Goal: Communication & Community: Answer question/provide support

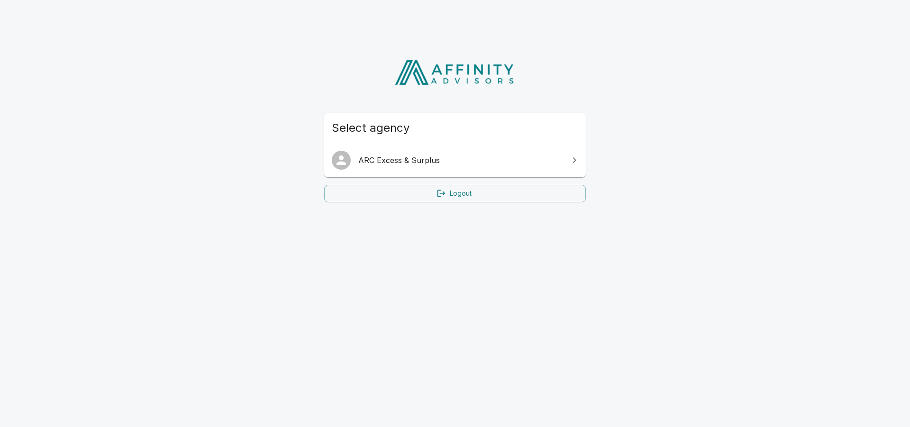
click at [405, 162] on span "ARC Excess & Surplus" at bounding box center [460, 160] width 205 height 11
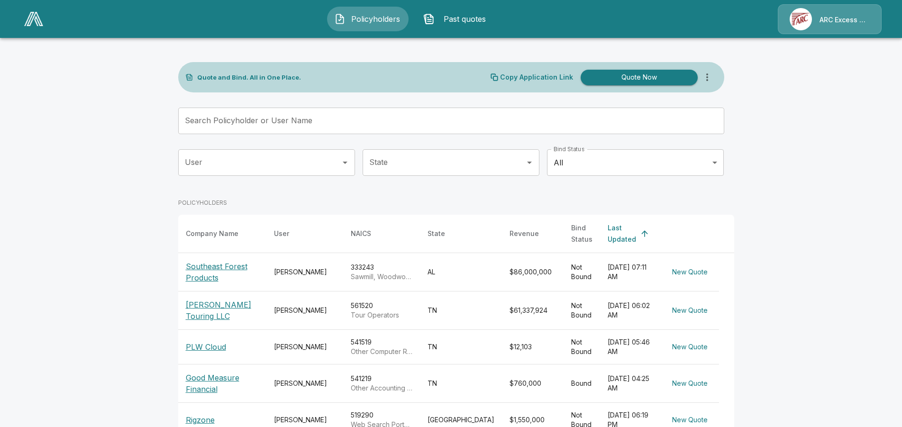
click at [305, 157] on input "User" at bounding box center [260, 163] width 154 height 18
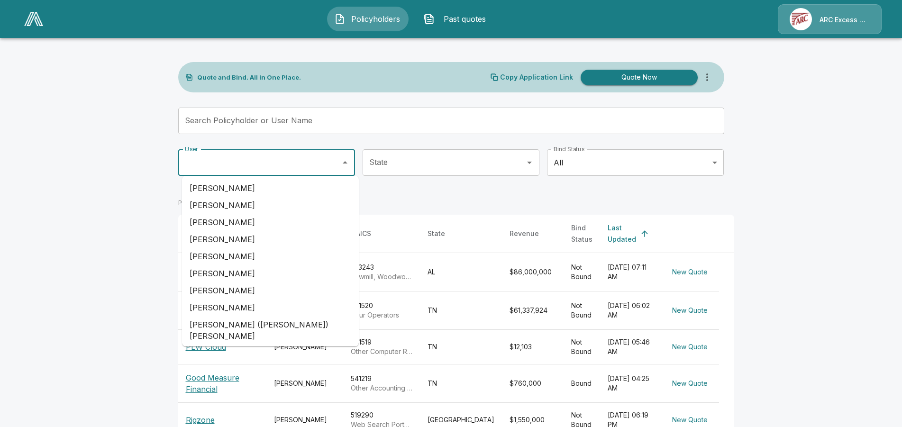
scroll to position [247, 0]
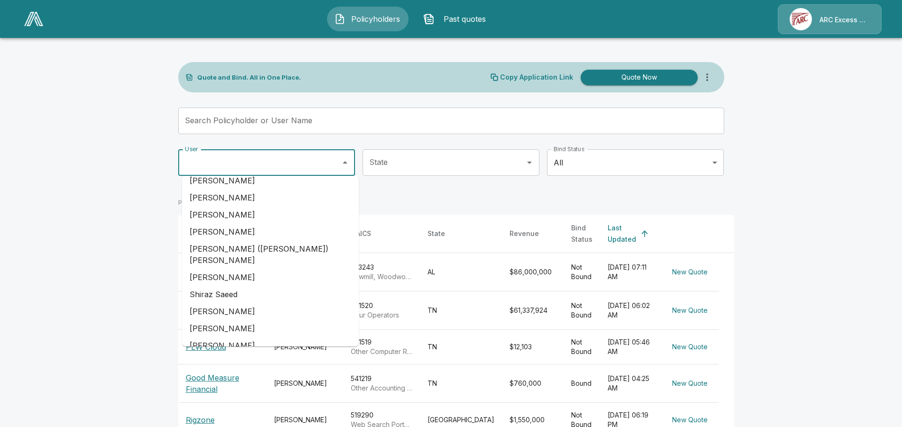
click at [253, 321] on li "[PERSON_NAME]" at bounding box center [270, 328] width 177 height 17
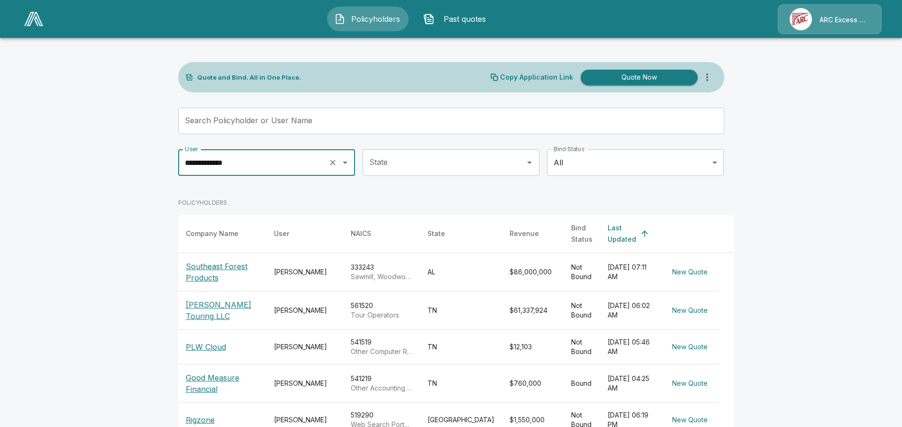
type input "**********"
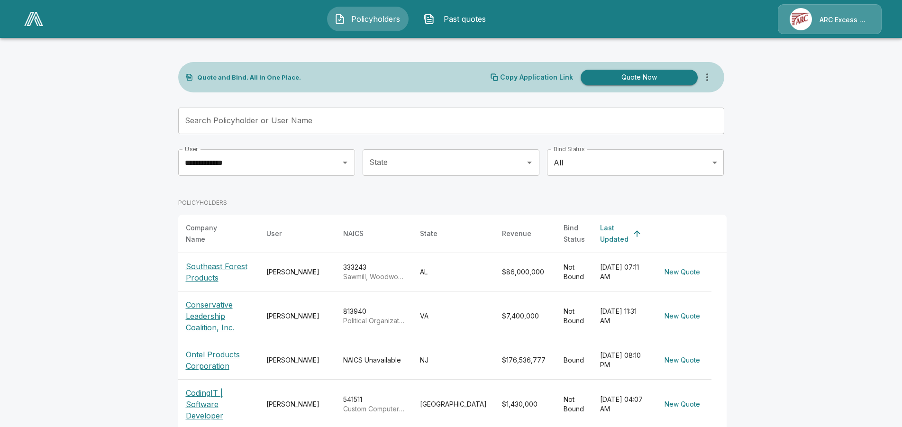
click at [222, 312] on p "Conservative Leadership Coalition, Inc." at bounding box center [218, 316] width 65 height 34
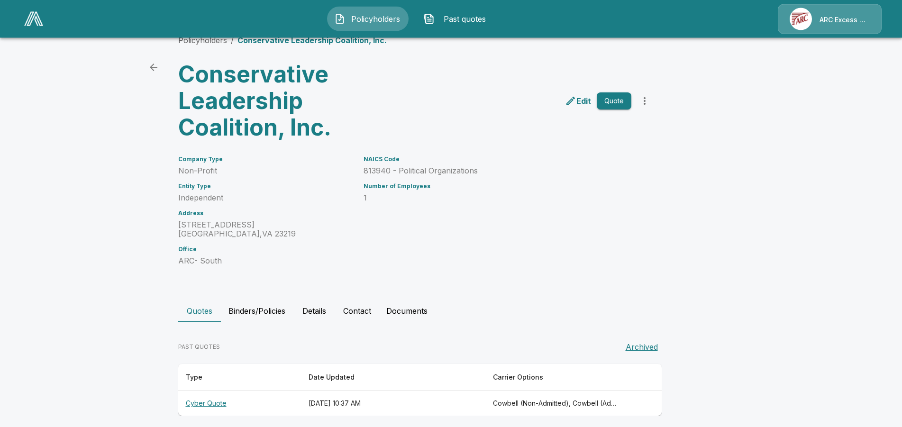
scroll to position [26, 0]
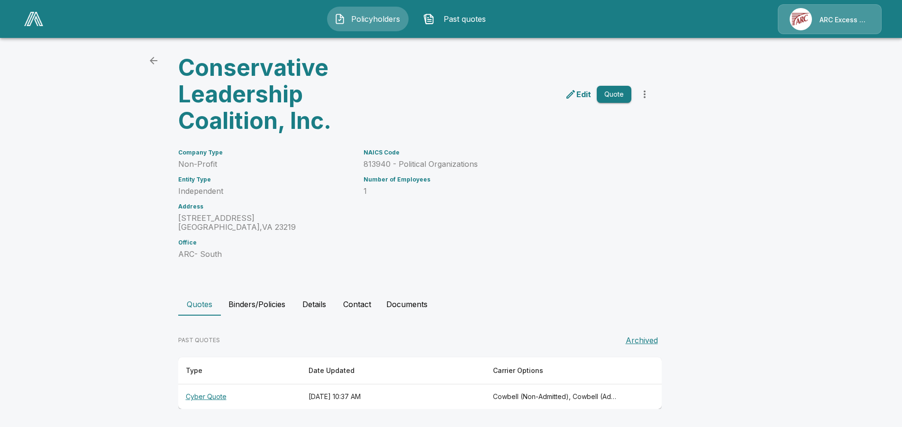
click at [325, 306] on button "Details" at bounding box center [314, 304] width 43 height 23
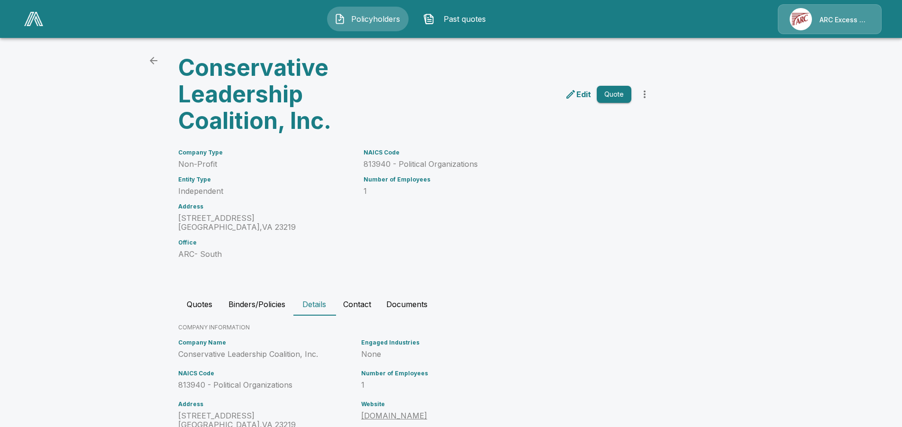
click at [285, 305] on button "Binders/Policies" at bounding box center [257, 304] width 72 height 23
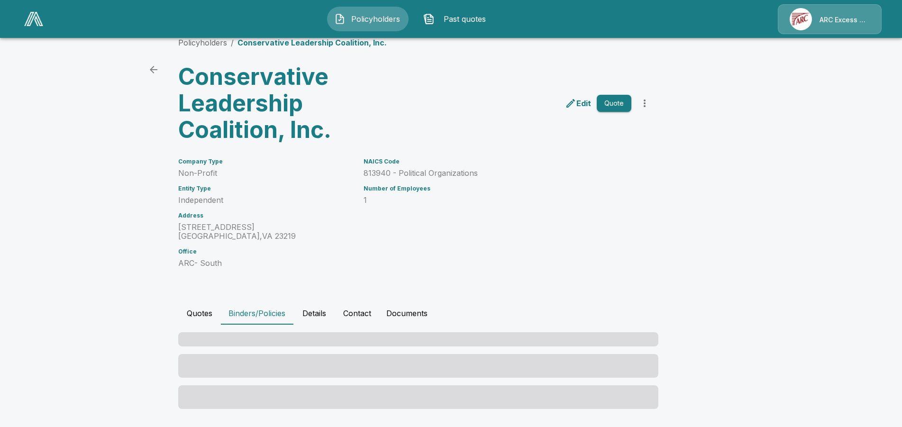
scroll to position [17, 0]
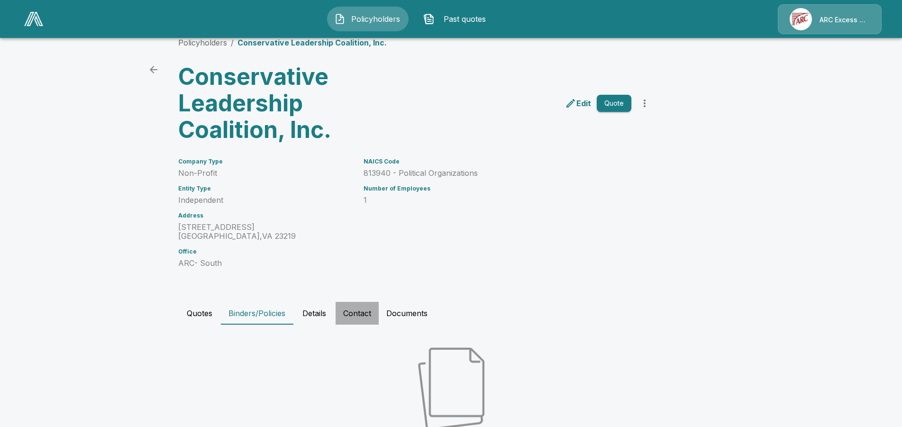
click at [370, 314] on button "Contact" at bounding box center [357, 313] width 43 height 23
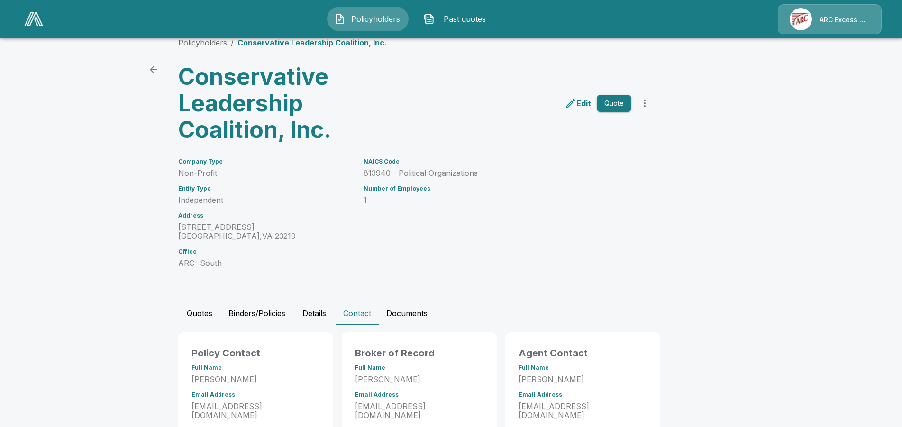
scroll to position [68, 0]
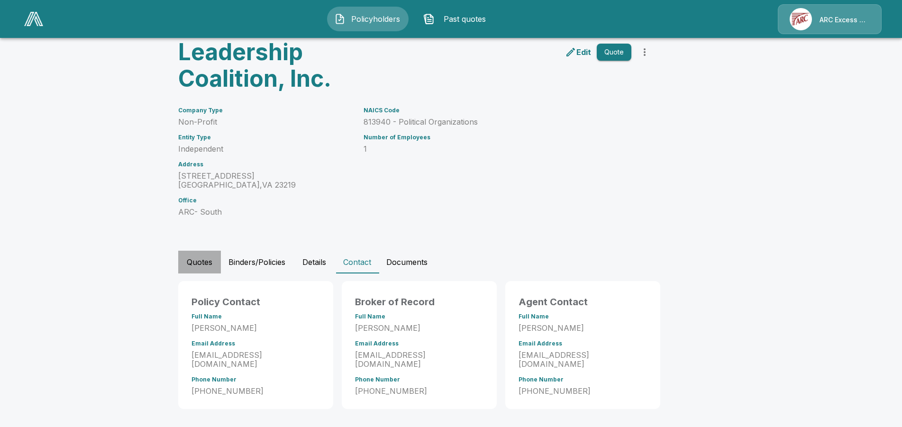
click at [214, 265] on button "Quotes" at bounding box center [199, 262] width 43 height 23
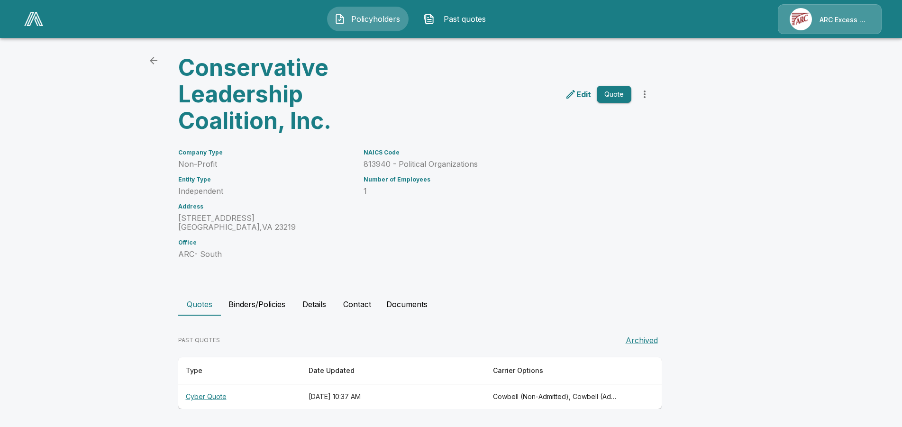
scroll to position [26, 0]
click at [219, 394] on th "Cyber Quote" at bounding box center [239, 397] width 123 height 25
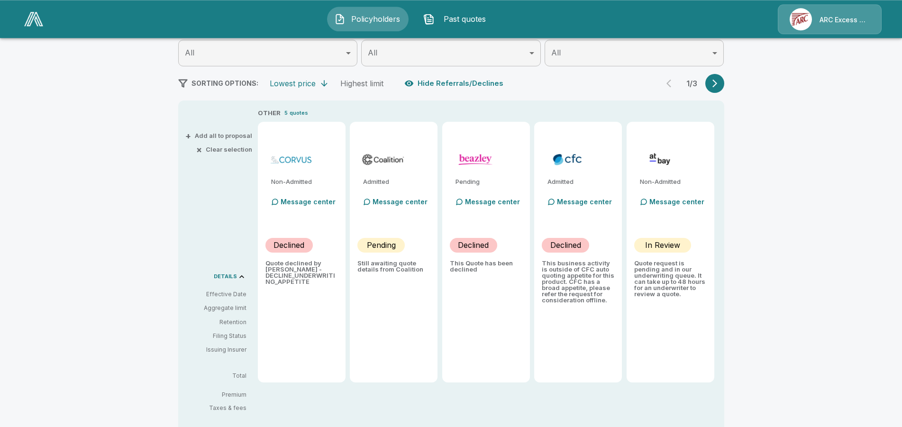
scroll to position [122, 0]
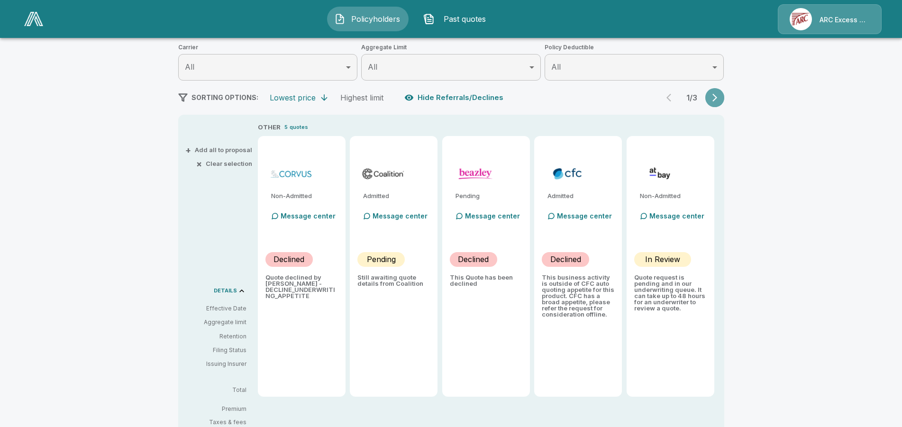
click at [725, 97] on button "button" at bounding box center [715, 97] width 19 height 19
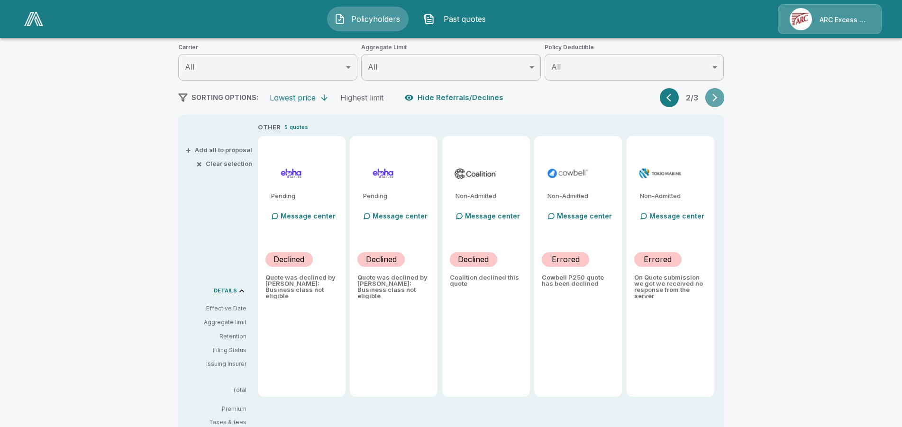
click at [720, 97] on icon "button" at bounding box center [714, 97] width 9 height 9
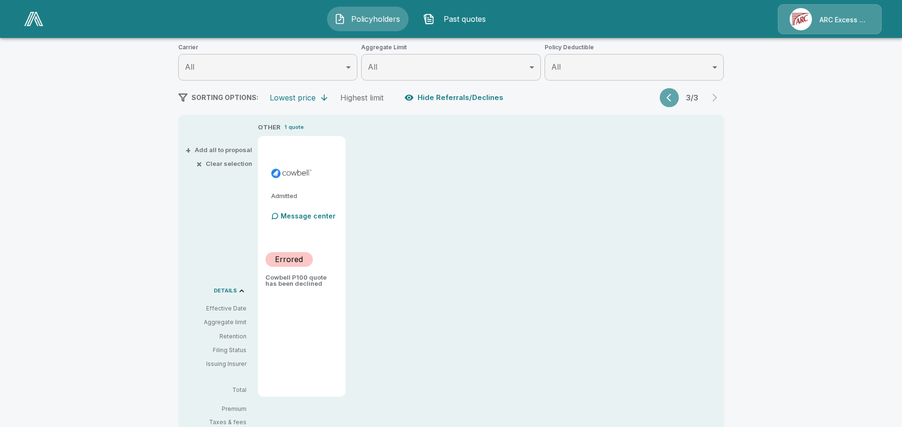
click at [667, 95] on button "button" at bounding box center [669, 97] width 19 height 19
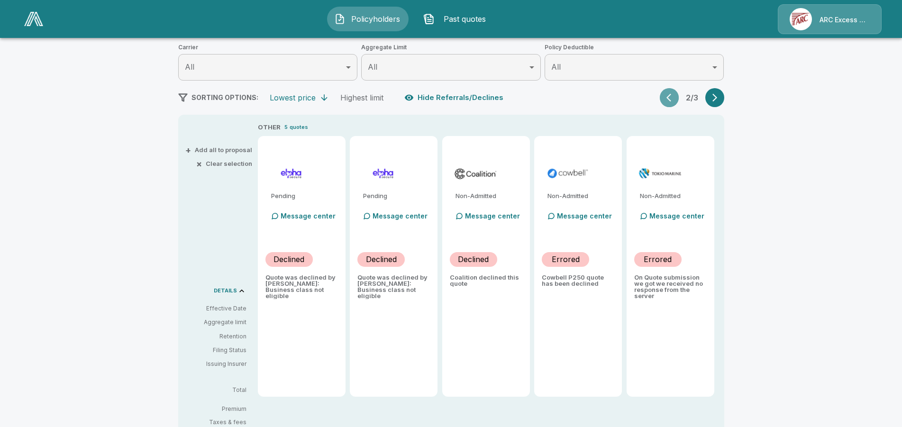
click at [667, 95] on button "button" at bounding box center [669, 97] width 19 height 19
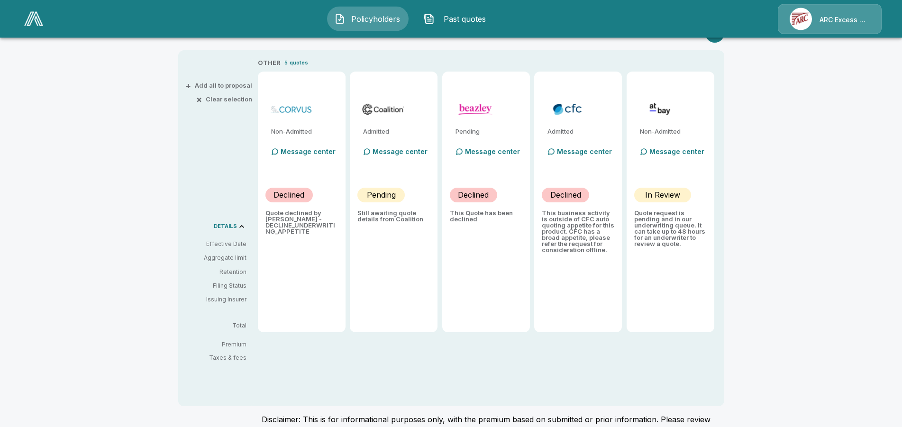
scroll to position [193, 0]
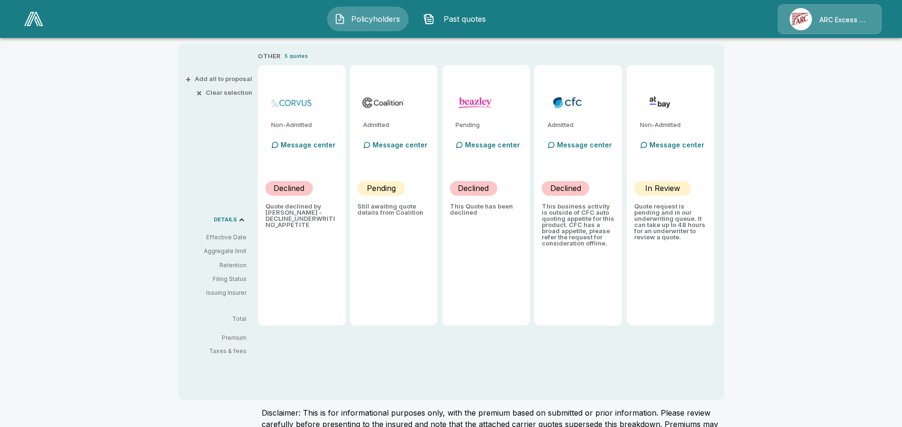
click at [681, 144] on p "Message center" at bounding box center [677, 145] width 55 height 10
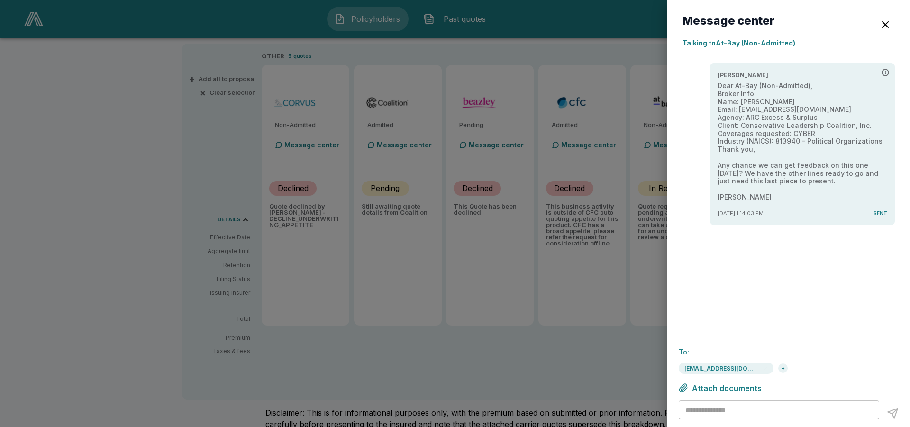
click at [752, 410] on textarea at bounding box center [781, 410] width 190 height 11
type textarea "****"
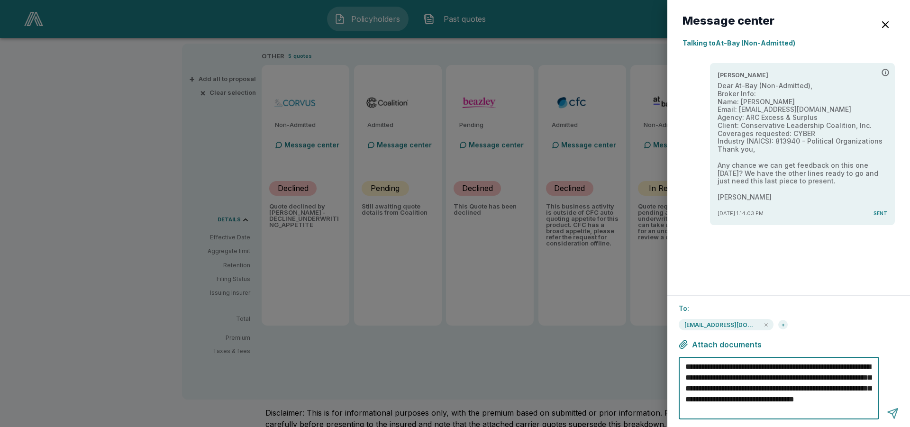
type textarea "**********"
click at [893, 410] on div at bounding box center [893, 414] width 12 height 12
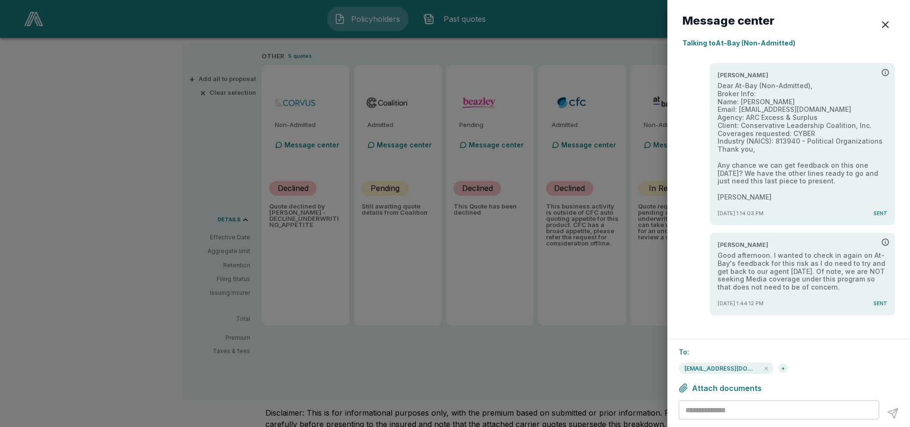
click at [882, 25] on div "button" at bounding box center [885, 24] width 11 height 11
